Goal: Information Seeking & Learning: Learn about a topic

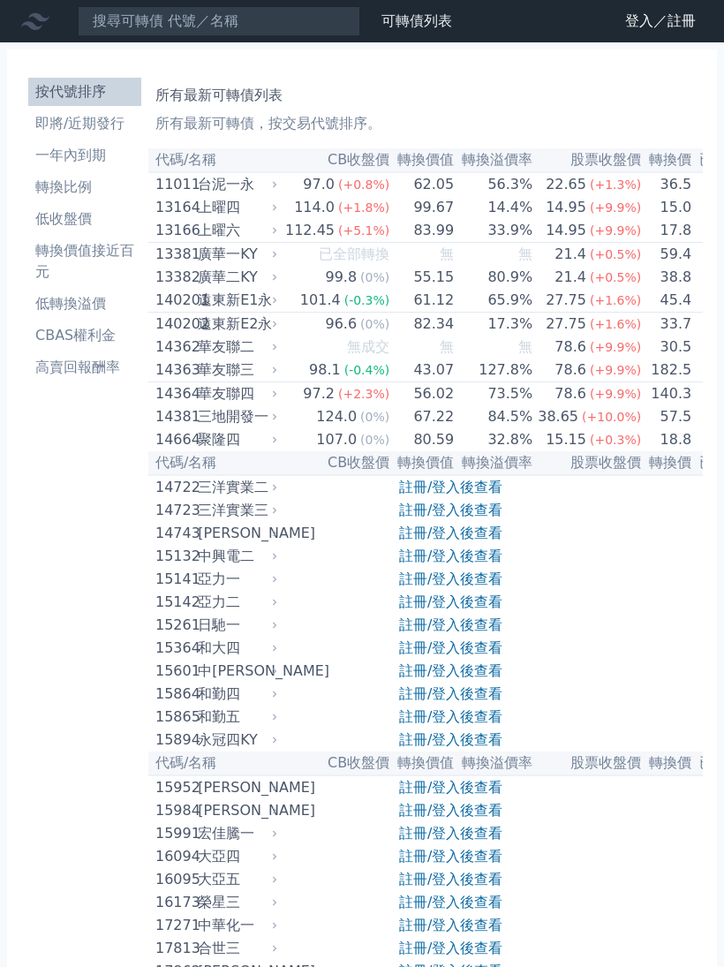
click at [646, 24] on link "登入／註冊" at bounding box center [660, 21] width 99 height 28
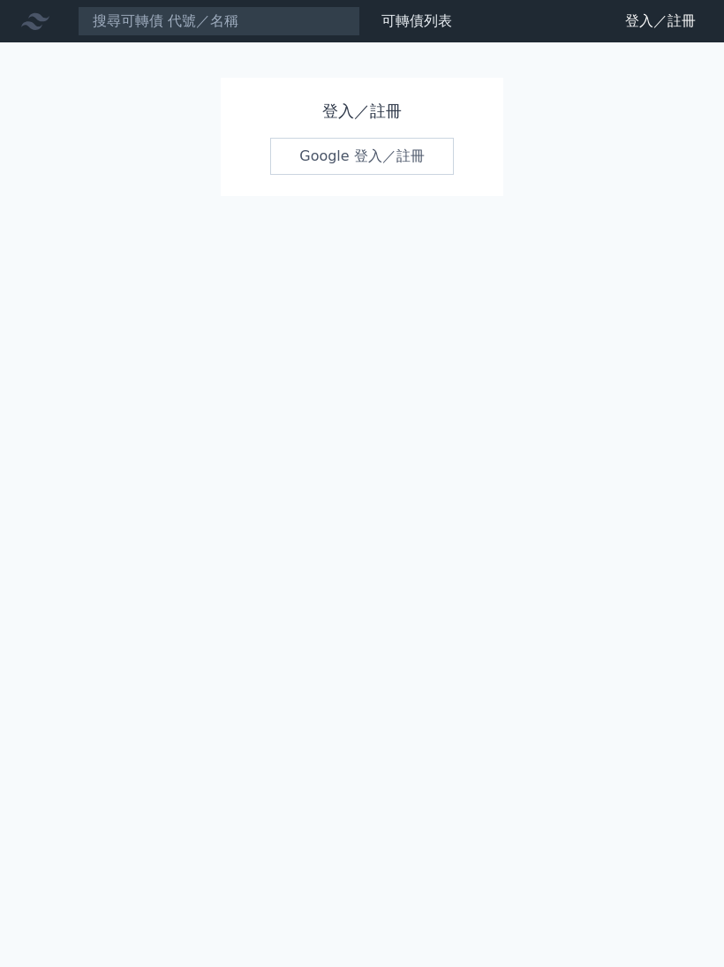
click at [331, 150] on link "Google 登入／註冊" at bounding box center [362, 156] width 184 height 37
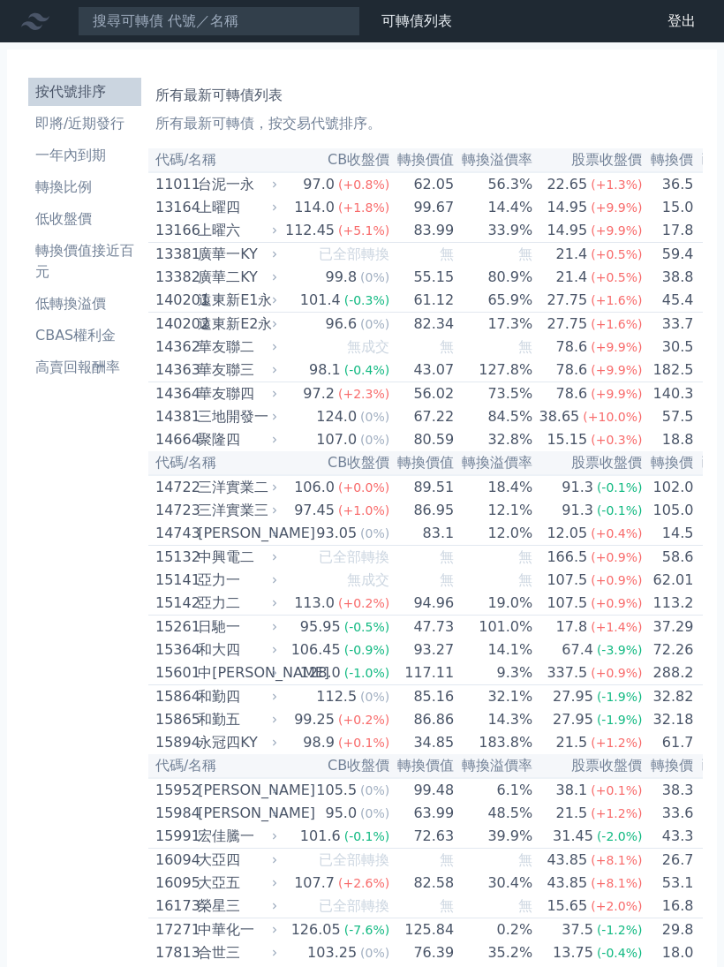
click at [98, 121] on li "即將/近期發行" at bounding box center [84, 123] width 113 height 21
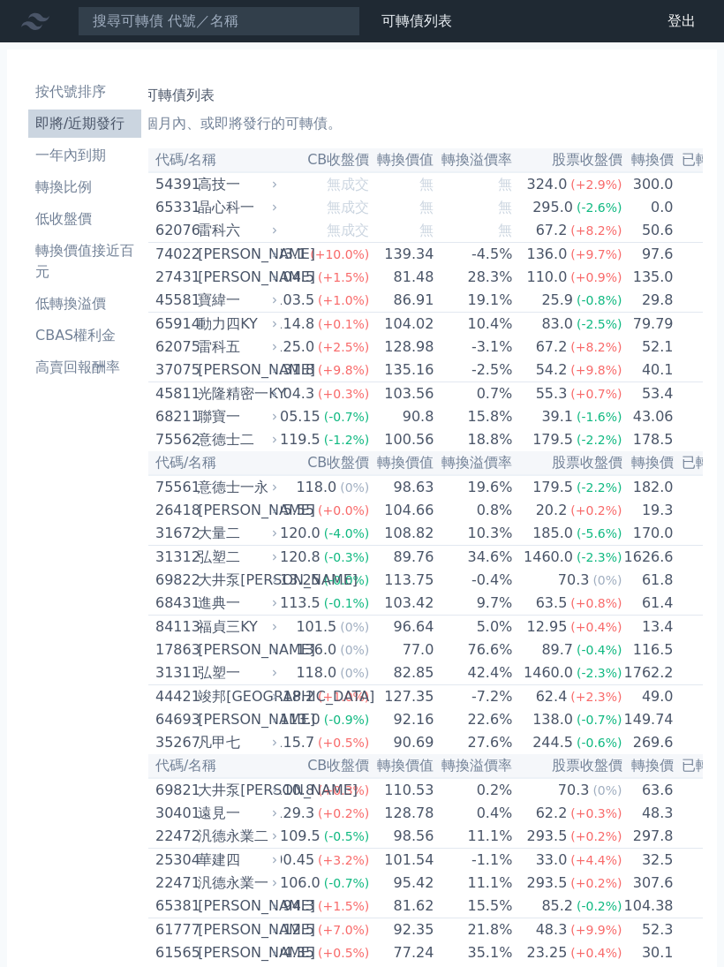
scroll to position [0, 83]
click at [617, 162] on th "股票收盤價" at bounding box center [567, 160] width 110 height 24
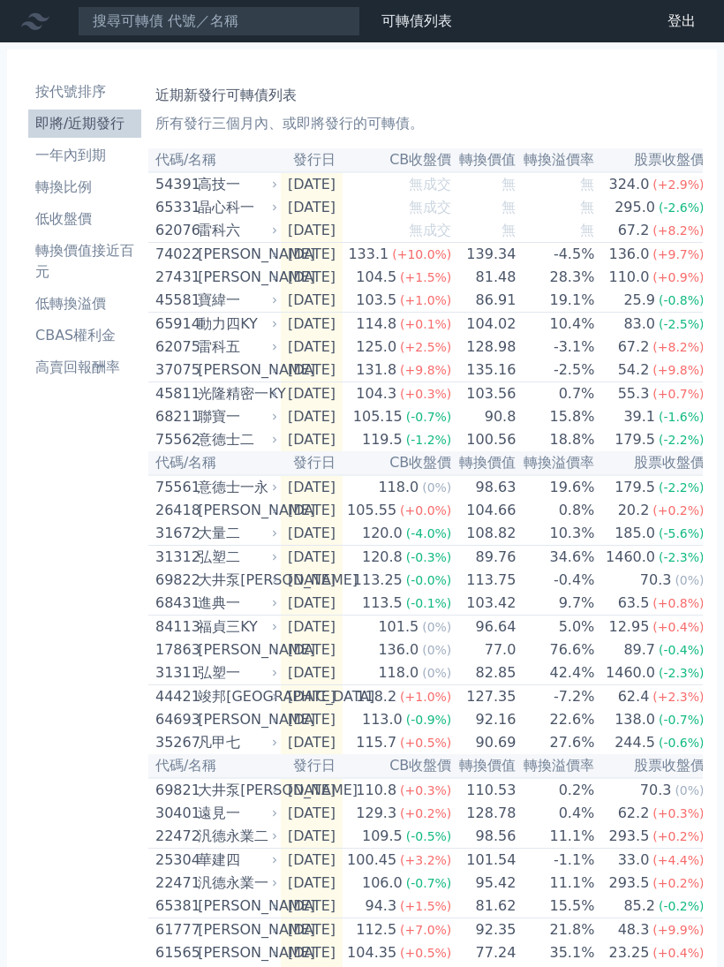
scroll to position [0, 0]
